Goal: Register for event/course

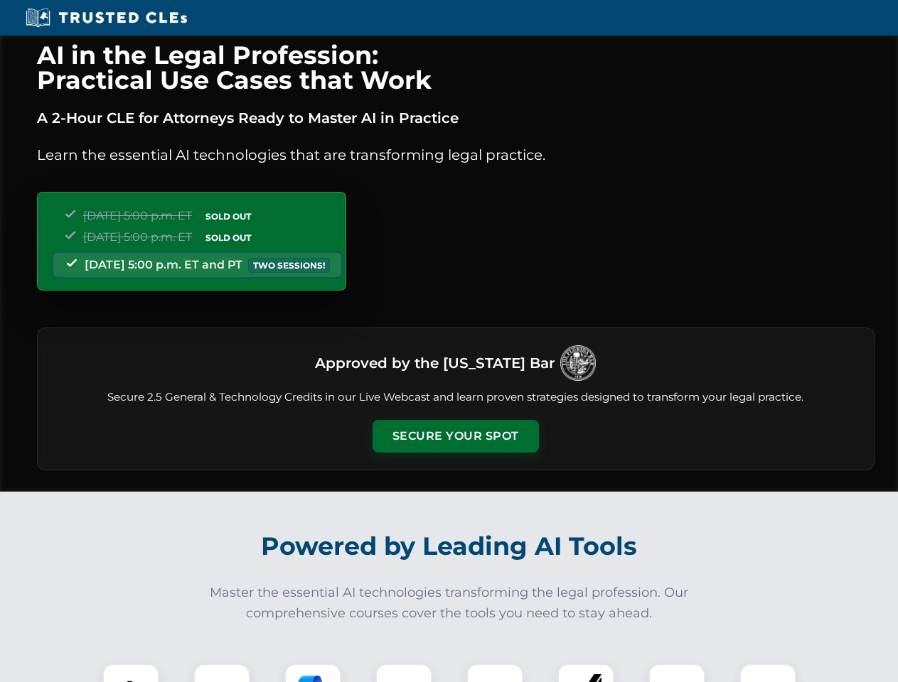
click at [455, 436] on button "Secure Your Spot" at bounding box center [455, 436] width 166 height 33
click at [131, 673] on img at bounding box center [130, 692] width 41 height 41
